Goal: Task Accomplishment & Management: Use online tool/utility

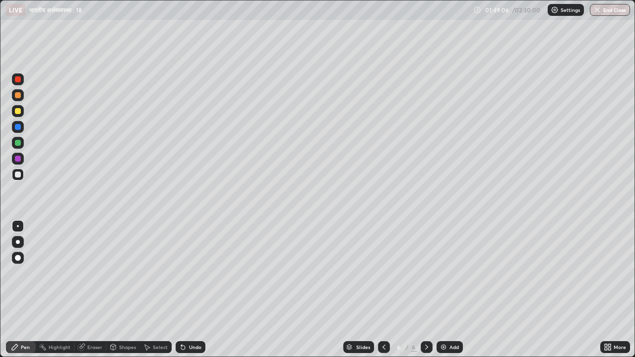
scroll to position [357, 635]
click at [446, 348] on img at bounding box center [444, 347] width 8 height 8
click at [18, 144] on div at bounding box center [18, 143] width 6 height 6
click at [20, 114] on div at bounding box center [18, 111] width 12 height 12
click at [443, 349] on img at bounding box center [444, 347] width 8 height 8
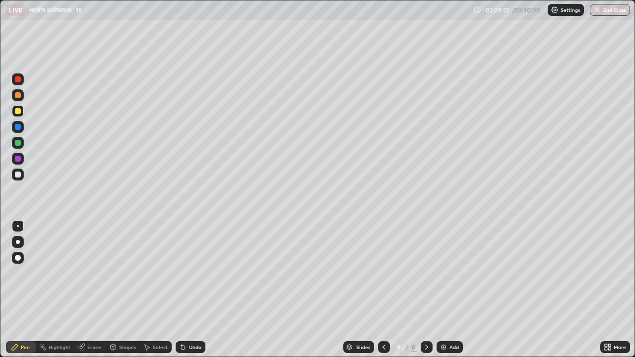
click at [445, 347] on img at bounding box center [444, 347] width 8 height 8
click at [383, 348] on icon at bounding box center [384, 347] width 3 height 5
click at [426, 347] on icon at bounding box center [427, 347] width 8 height 8
click at [443, 347] on img at bounding box center [444, 347] width 8 height 8
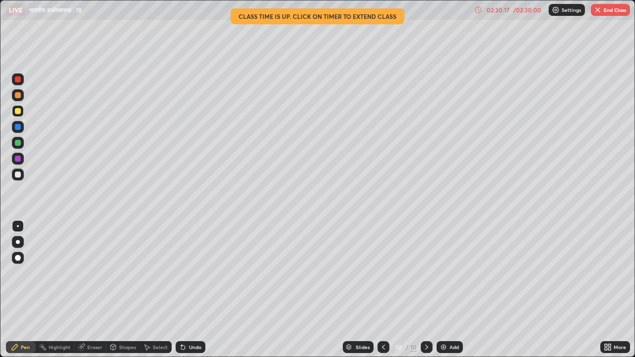
click at [499, 12] on div "02:30:17" at bounding box center [498, 10] width 28 height 6
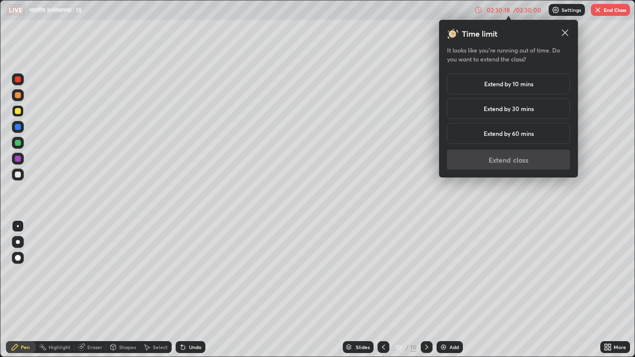
click at [510, 86] on h5 "Extend by 10 mins" at bounding box center [508, 83] width 49 height 9
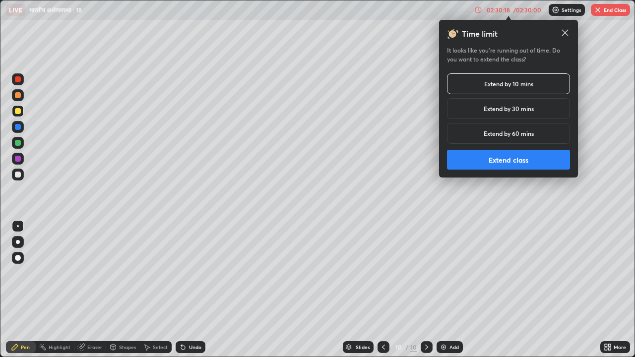
click at [507, 161] on button "Extend class" at bounding box center [508, 160] width 123 height 20
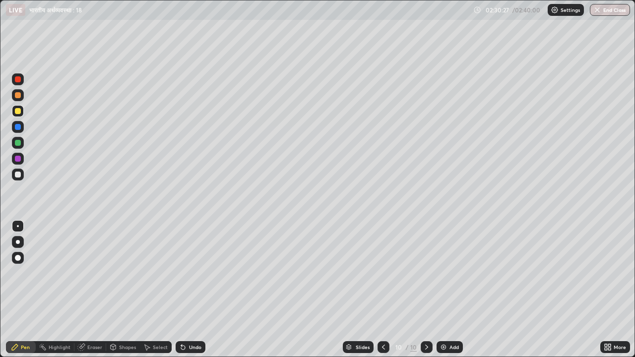
click at [446, 350] on img at bounding box center [444, 347] width 8 height 8
click at [606, 13] on button "End Class" at bounding box center [610, 10] width 40 height 12
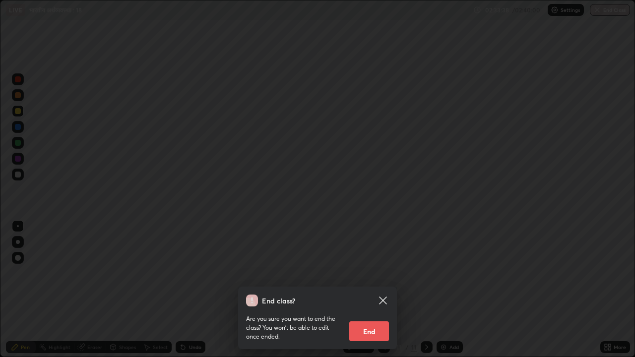
click at [374, 331] on button "End" at bounding box center [369, 332] width 40 height 20
